Goal: Task Accomplishment & Management: Use online tool/utility

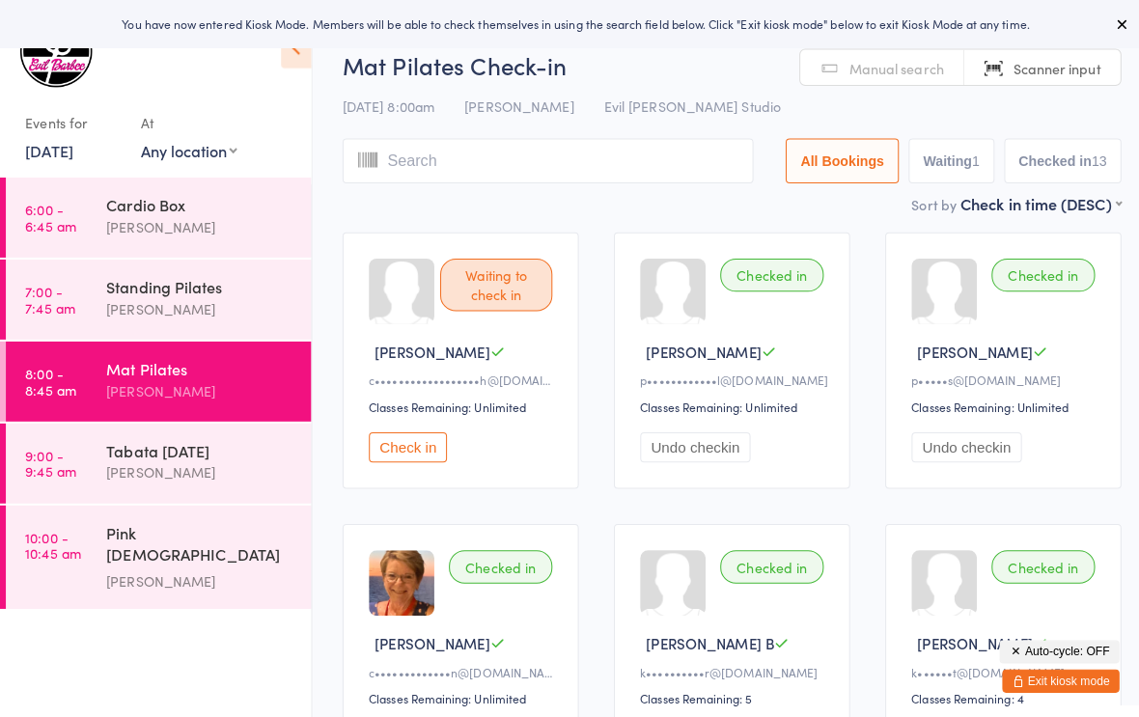
click at [1103, 25] on icon at bounding box center [1109, 23] width 15 height 15
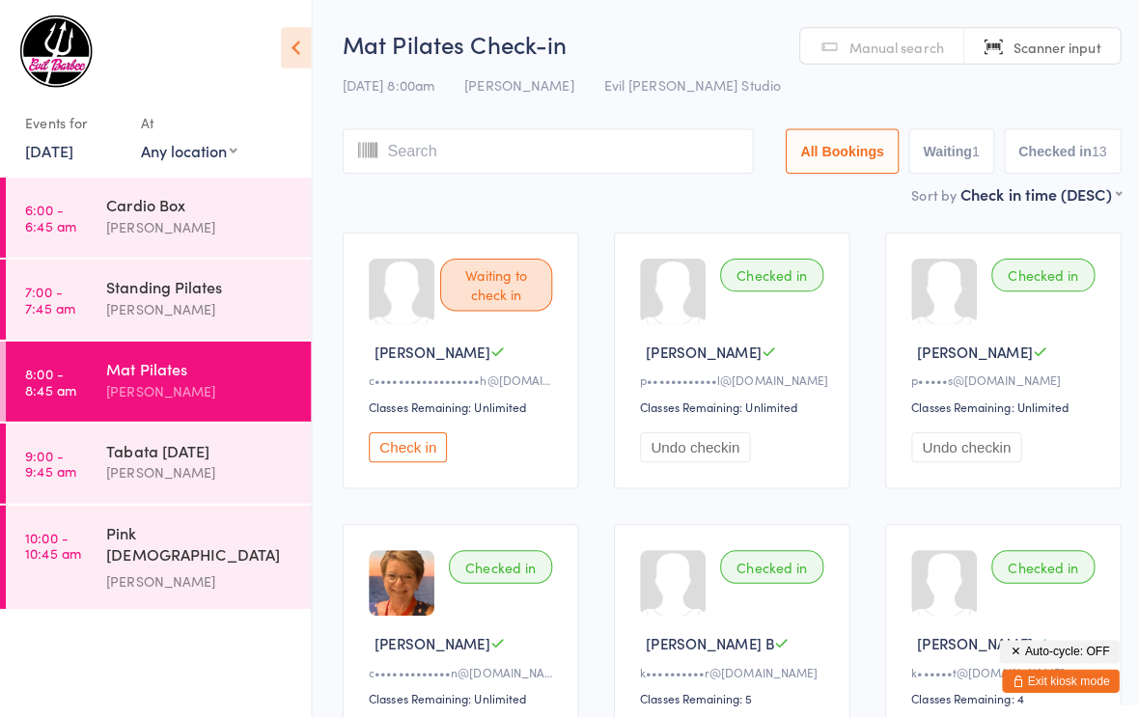
click at [72, 141] on link "[DATE]" at bounding box center [48, 148] width 47 height 21
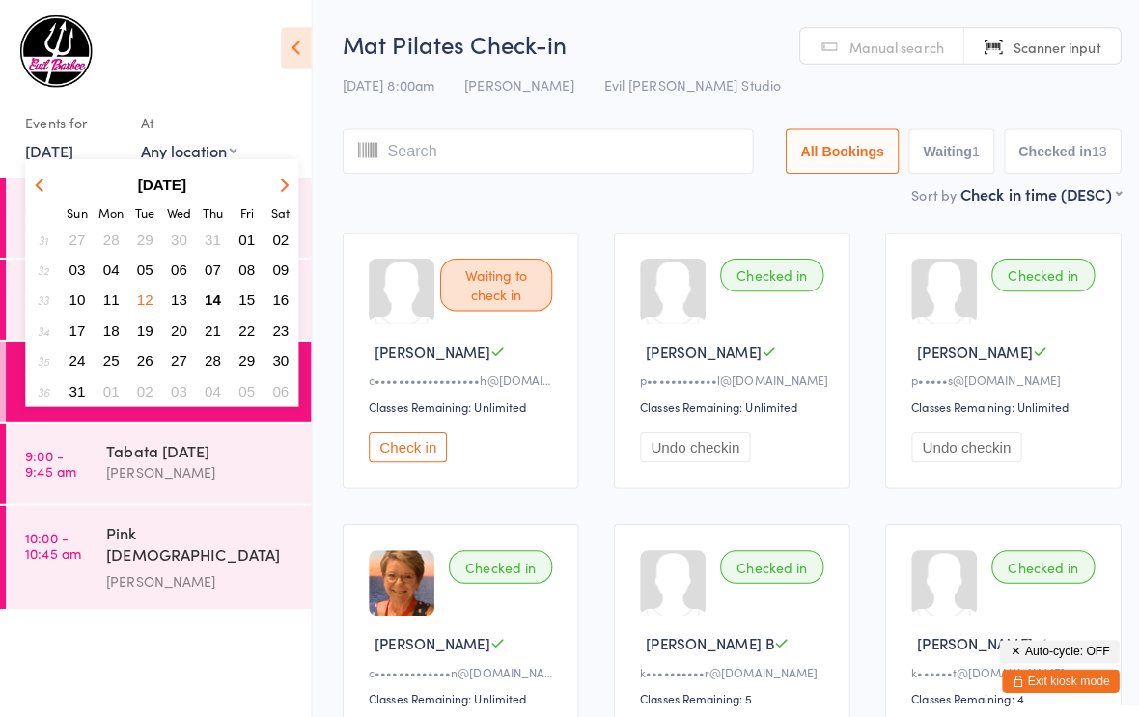
click at [213, 299] on span "14" at bounding box center [211, 297] width 16 height 16
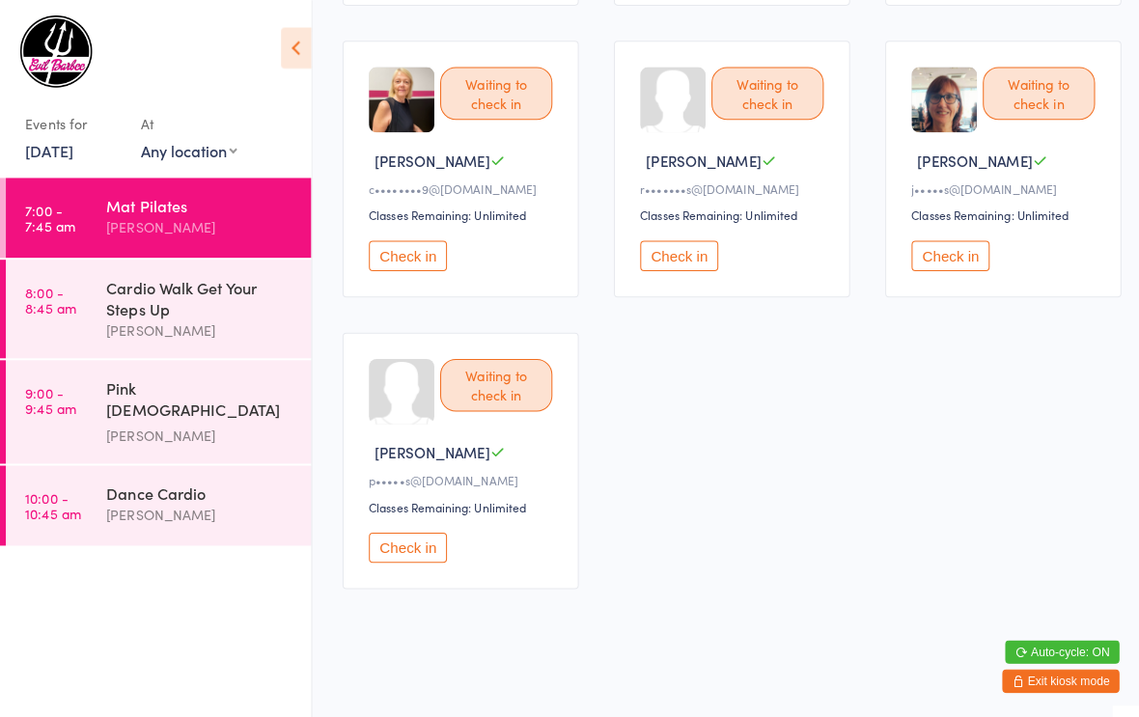
scroll to position [785, 0]
click at [414, 556] on button "Check in" at bounding box center [403, 542] width 77 height 30
click at [950, 244] on button "Check in" at bounding box center [940, 253] width 77 height 30
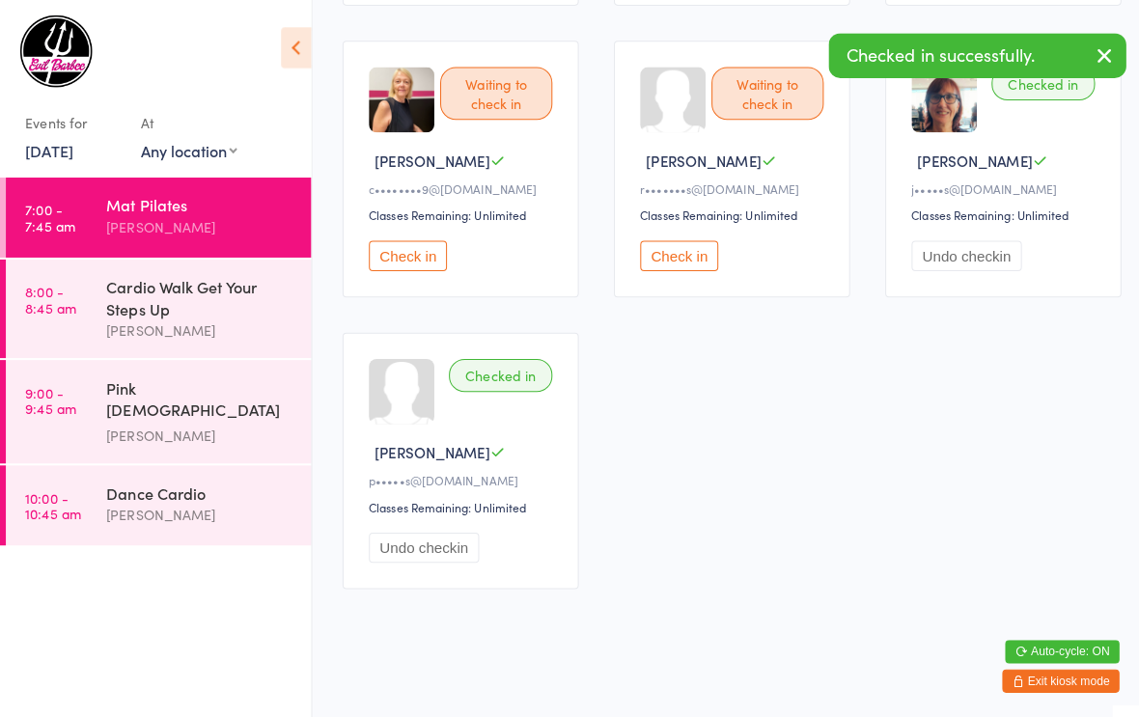
click at [416, 246] on button "Check in" at bounding box center [403, 253] width 77 height 30
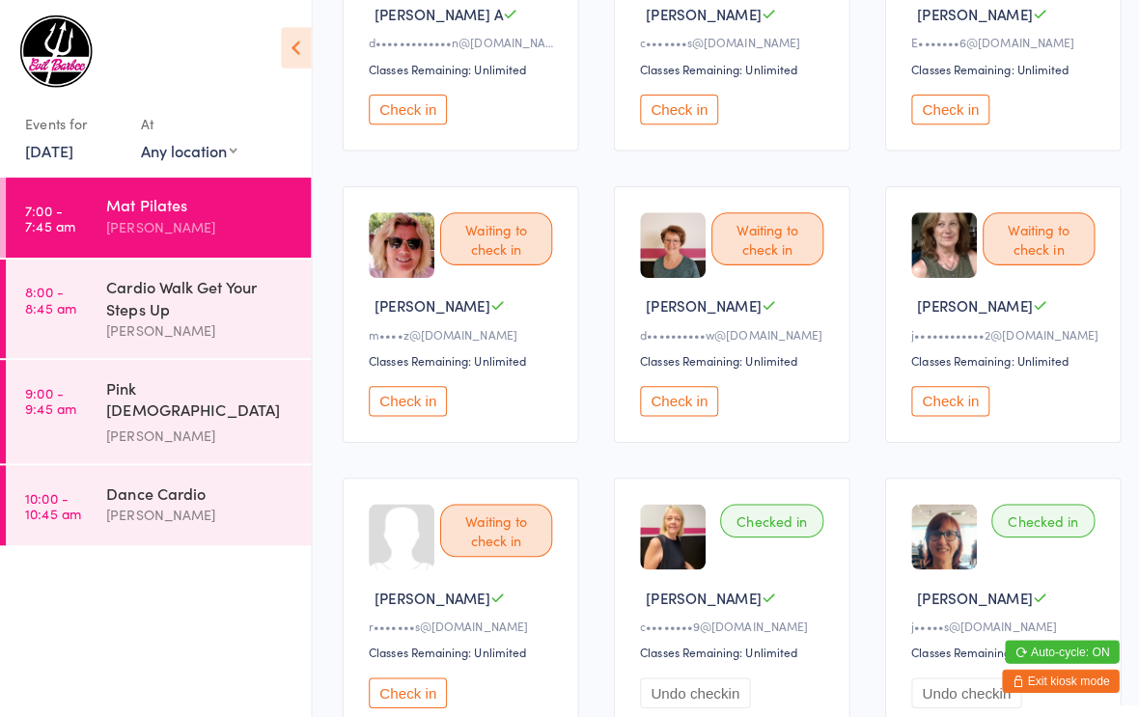
scroll to position [334, 0]
click at [668, 386] on div "Waiting to check in [PERSON_NAME] H d••••••••••w@[DOMAIN_NAME] Classes Remainin…" at bounding box center [724, 311] width 234 height 254
click at [690, 405] on button "Check in" at bounding box center [671, 397] width 77 height 30
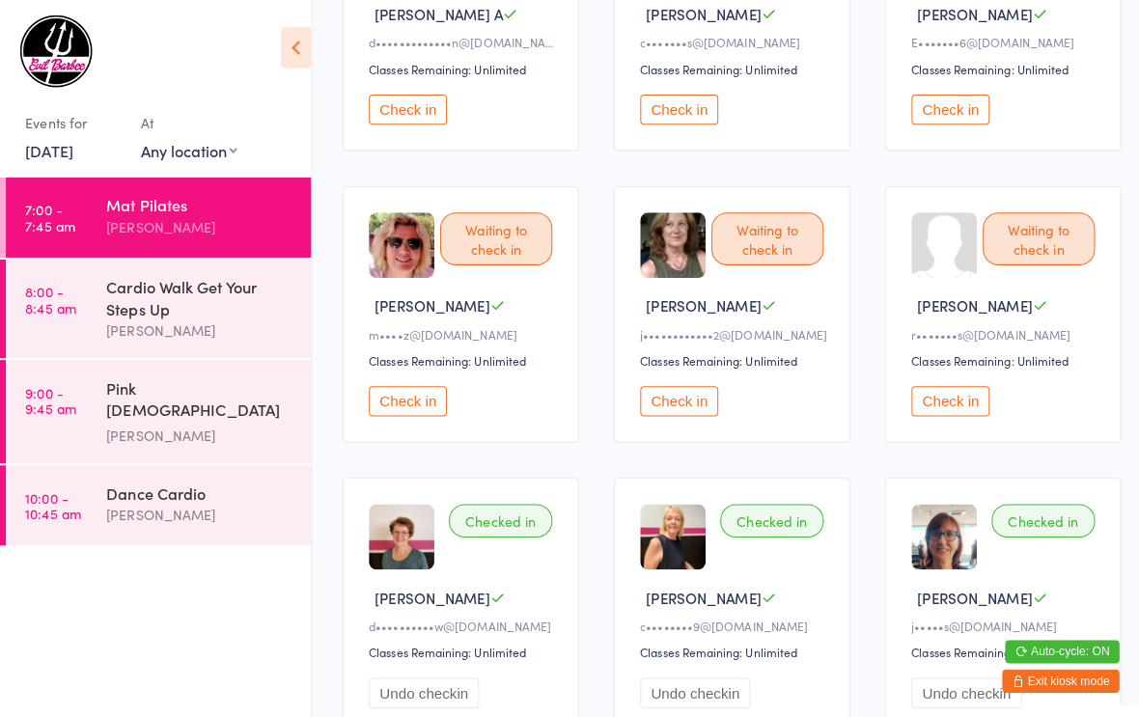
click at [400, 407] on button "Check in" at bounding box center [403, 397] width 77 height 30
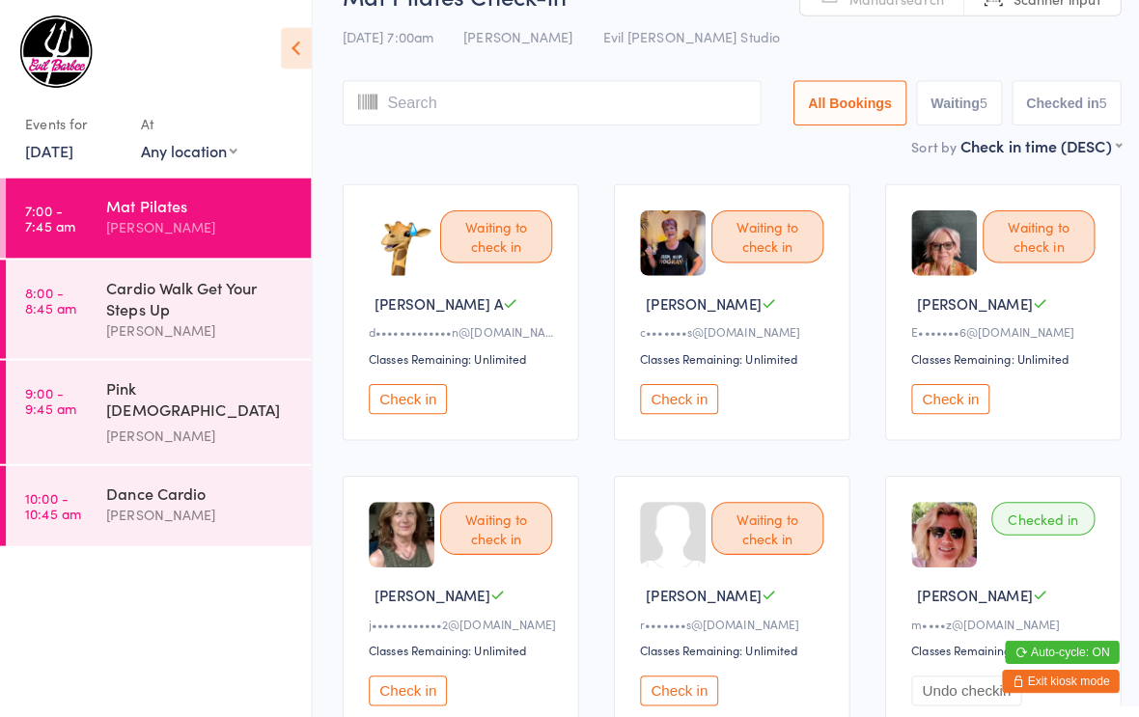
scroll to position [48, 0]
click at [944, 403] on button "Check in" at bounding box center [940, 394] width 77 height 30
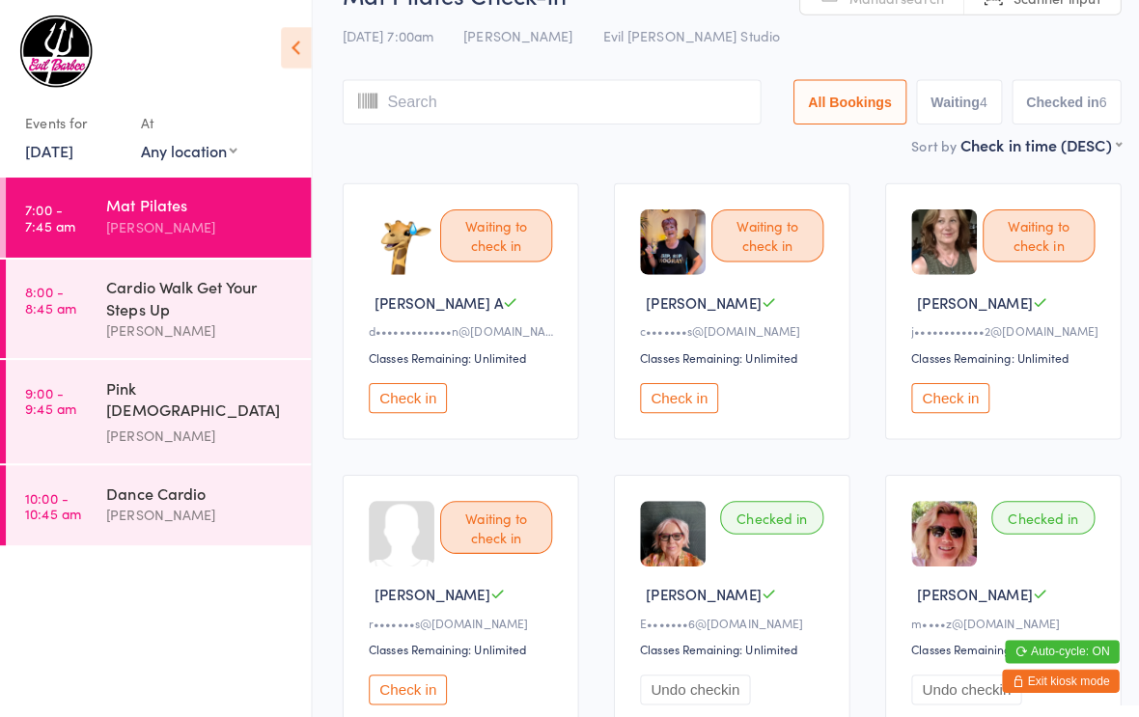
click at [950, 397] on button "Check in" at bounding box center [940, 394] width 77 height 30
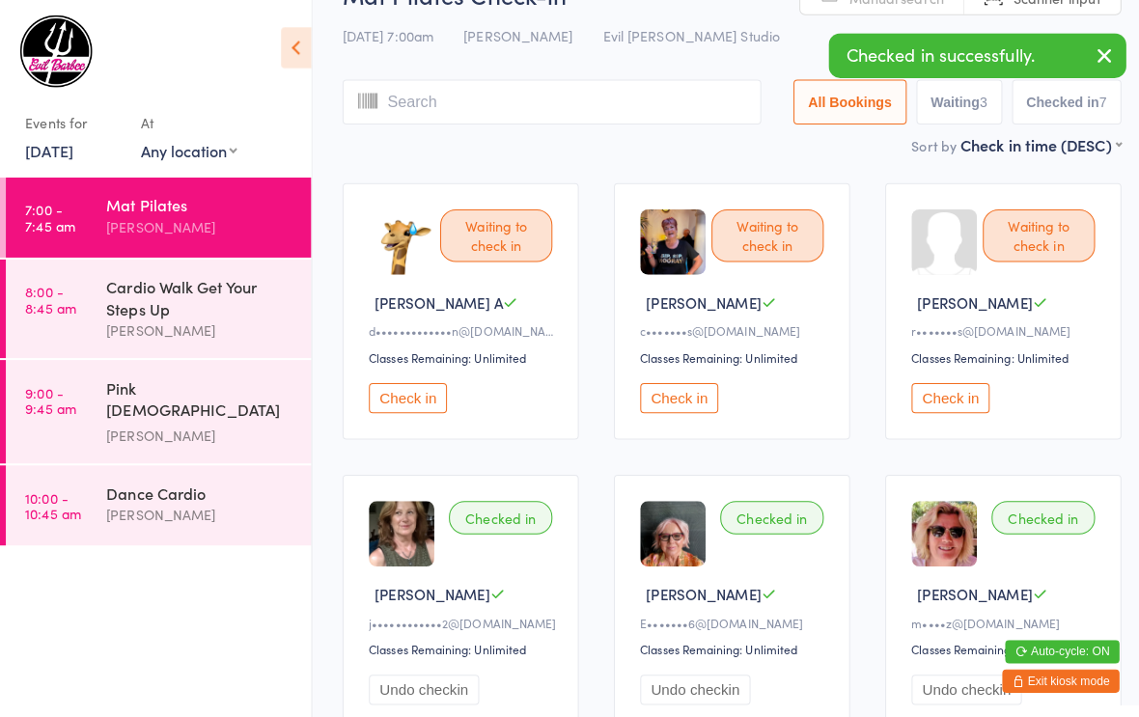
click at [692, 409] on button "Check in" at bounding box center [671, 394] width 77 height 30
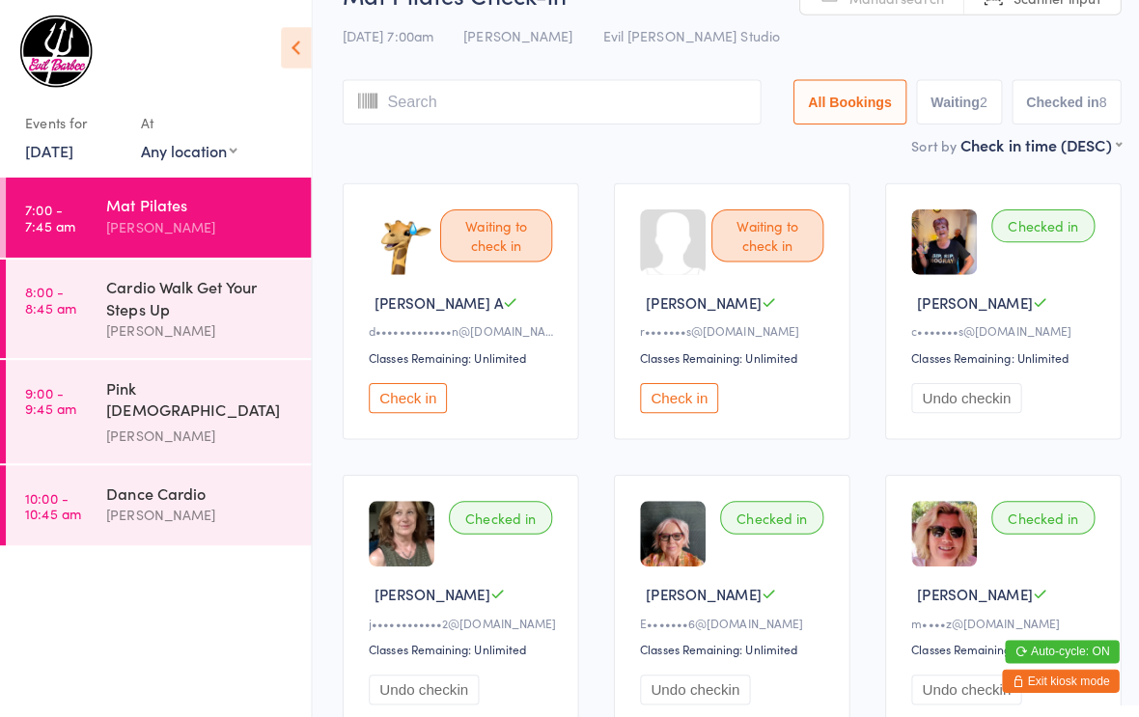
click at [420, 399] on button "Check in" at bounding box center [403, 394] width 77 height 30
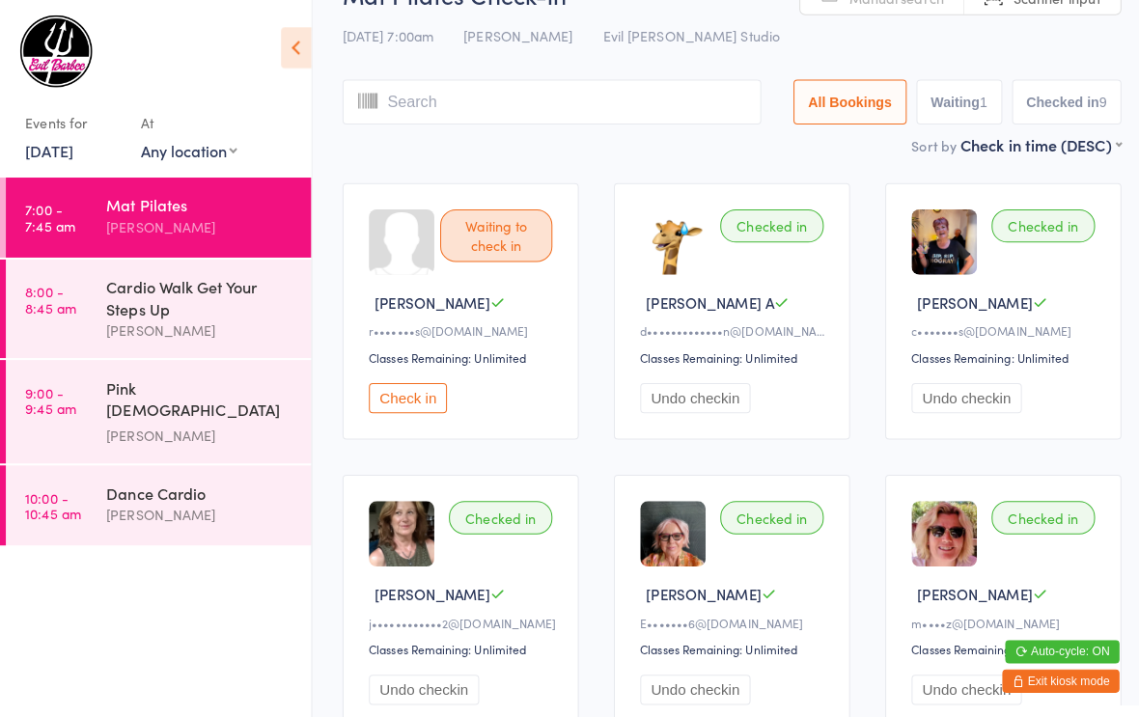
click at [402, 402] on button "Check in" at bounding box center [403, 394] width 77 height 30
